Goal: Task Accomplishment & Management: Use online tool/utility

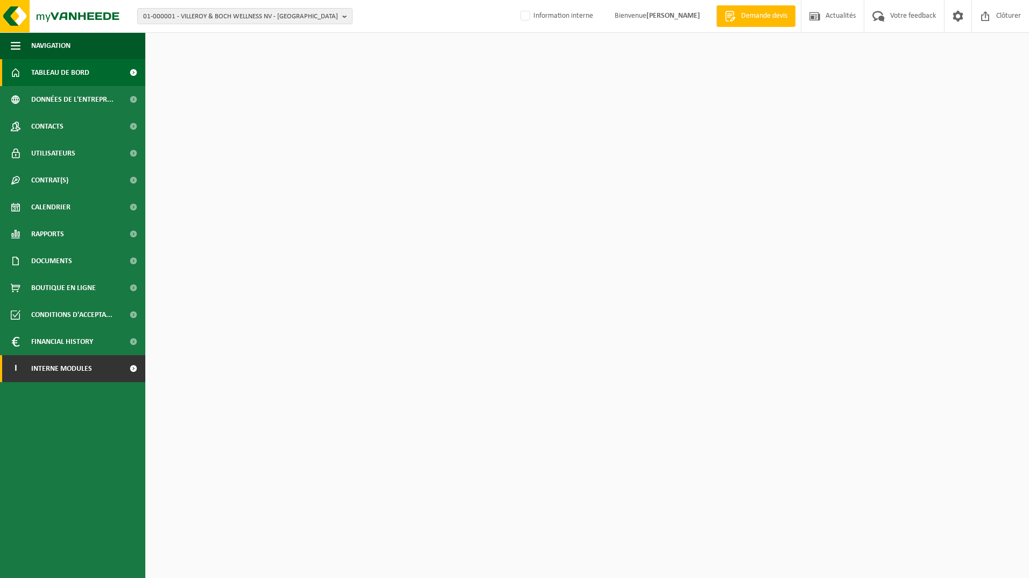
click at [63, 364] on span "Interne modules" at bounding box center [61, 368] width 61 height 27
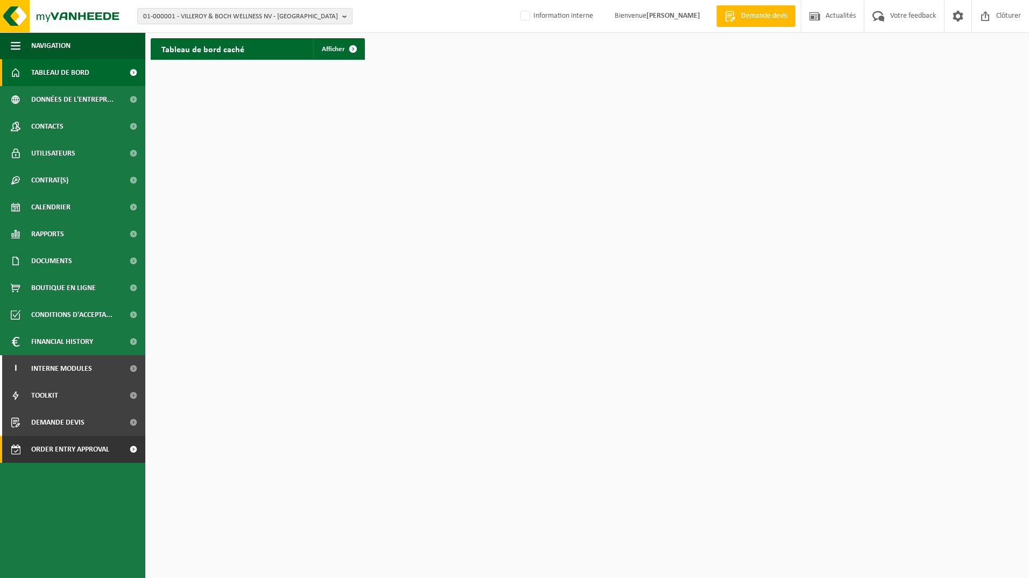
click at [65, 448] on span "Order entry approval" at bounding box center [70, 449] width 78 height 27
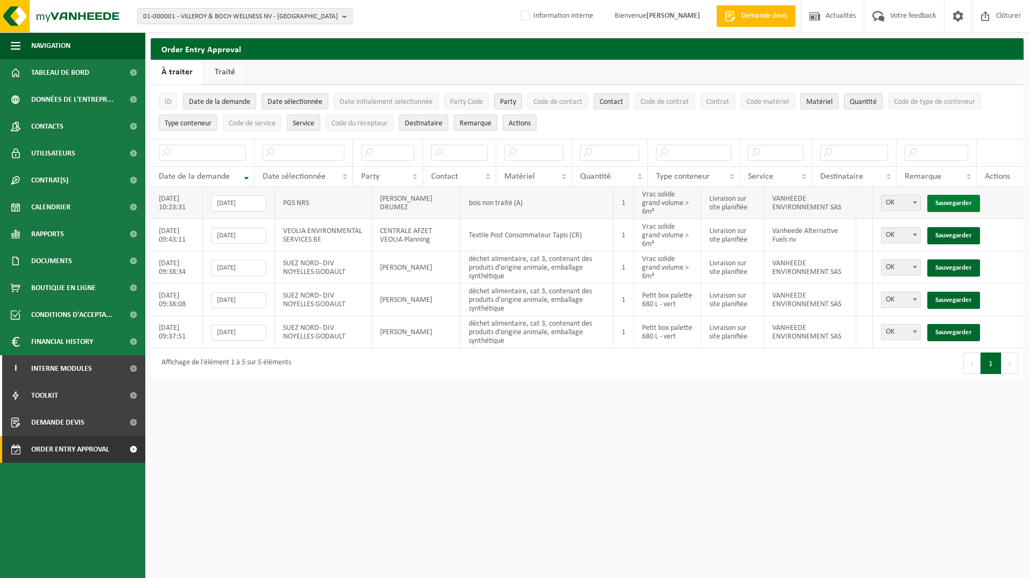
click at [949, 199] on link "Sauvegarder" at bounding box center [953, 203] width 53 height 17
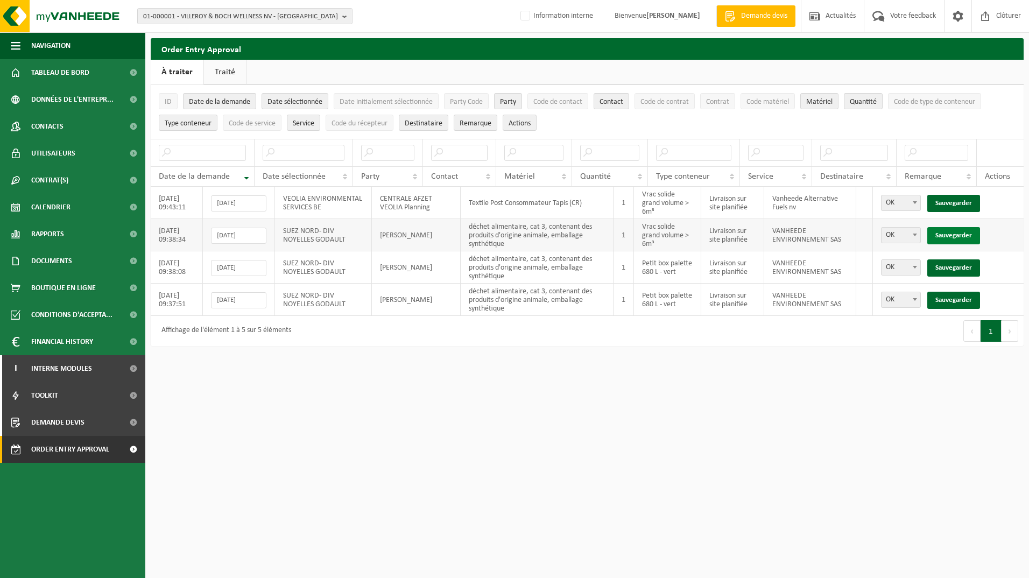
click at [961, 231] on link "Sauvegarder" at bounding box center [953, 235] width 53 height 17
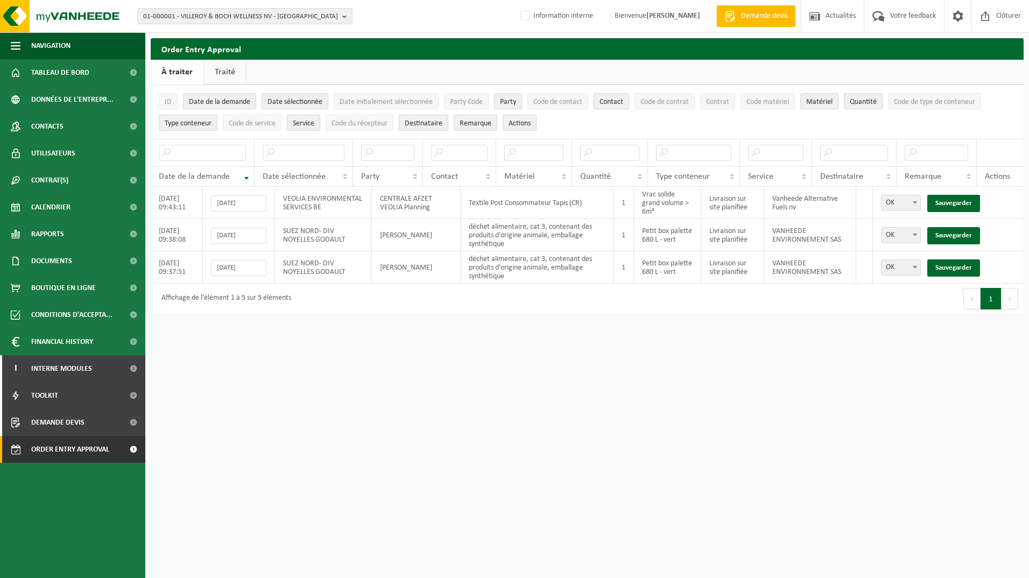
click at [961, 231] on link "Sauvegarder" at bounding box center [953, 235] width 53 height 17
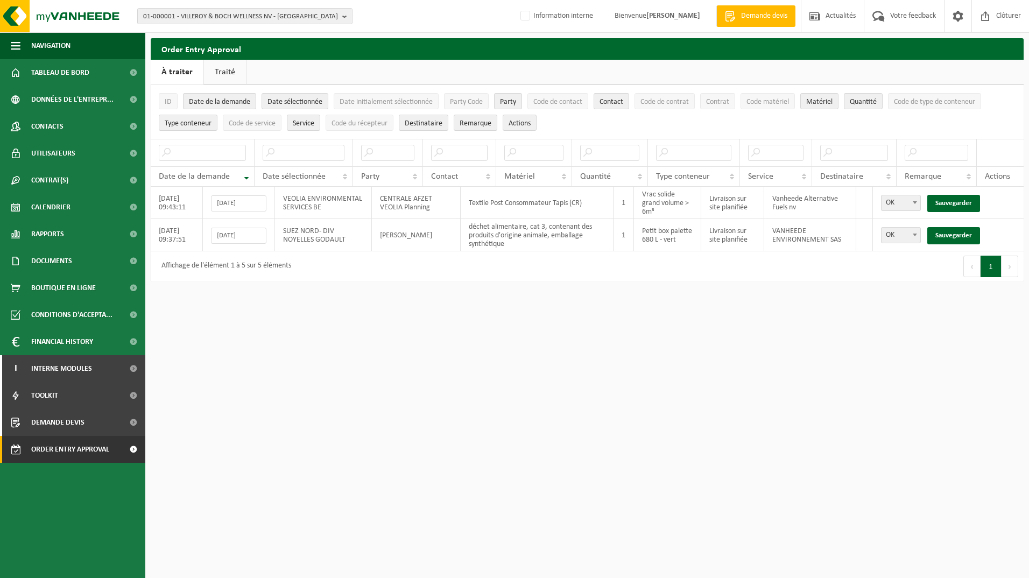
click at [961, 231] on link "Sauvegarder" at bounding box center [953, 235] width 53 height 17
